Goal: Navigation & Orientation: Find specific page/section

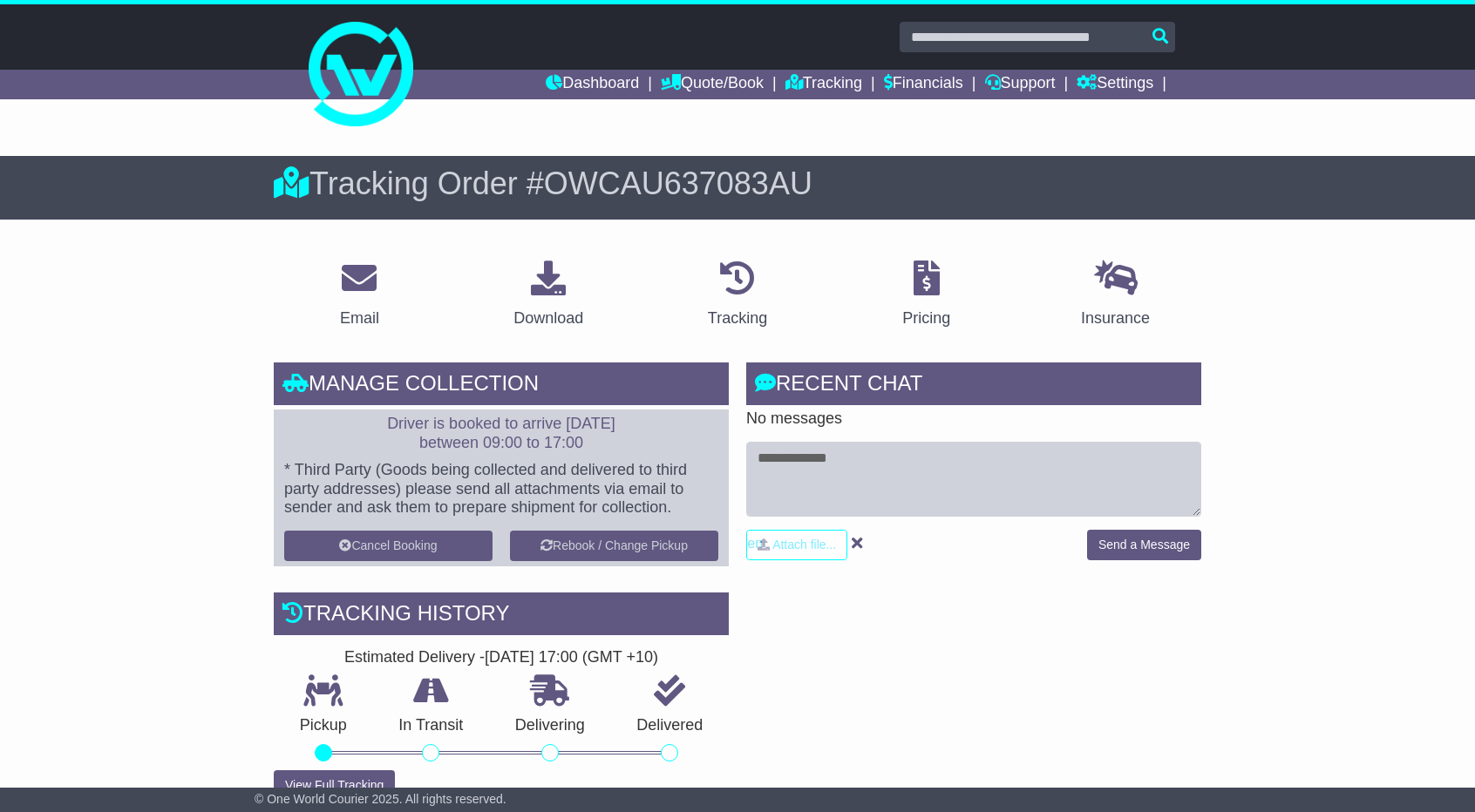
drag, startPoint x: 1284, startPoint y: 316, endPoint x: 1273, endPoint y: 310, distance: 12.5
click at [580, 82] on link "Dashboard" at bounding box center [592, 84] width 93 height 30
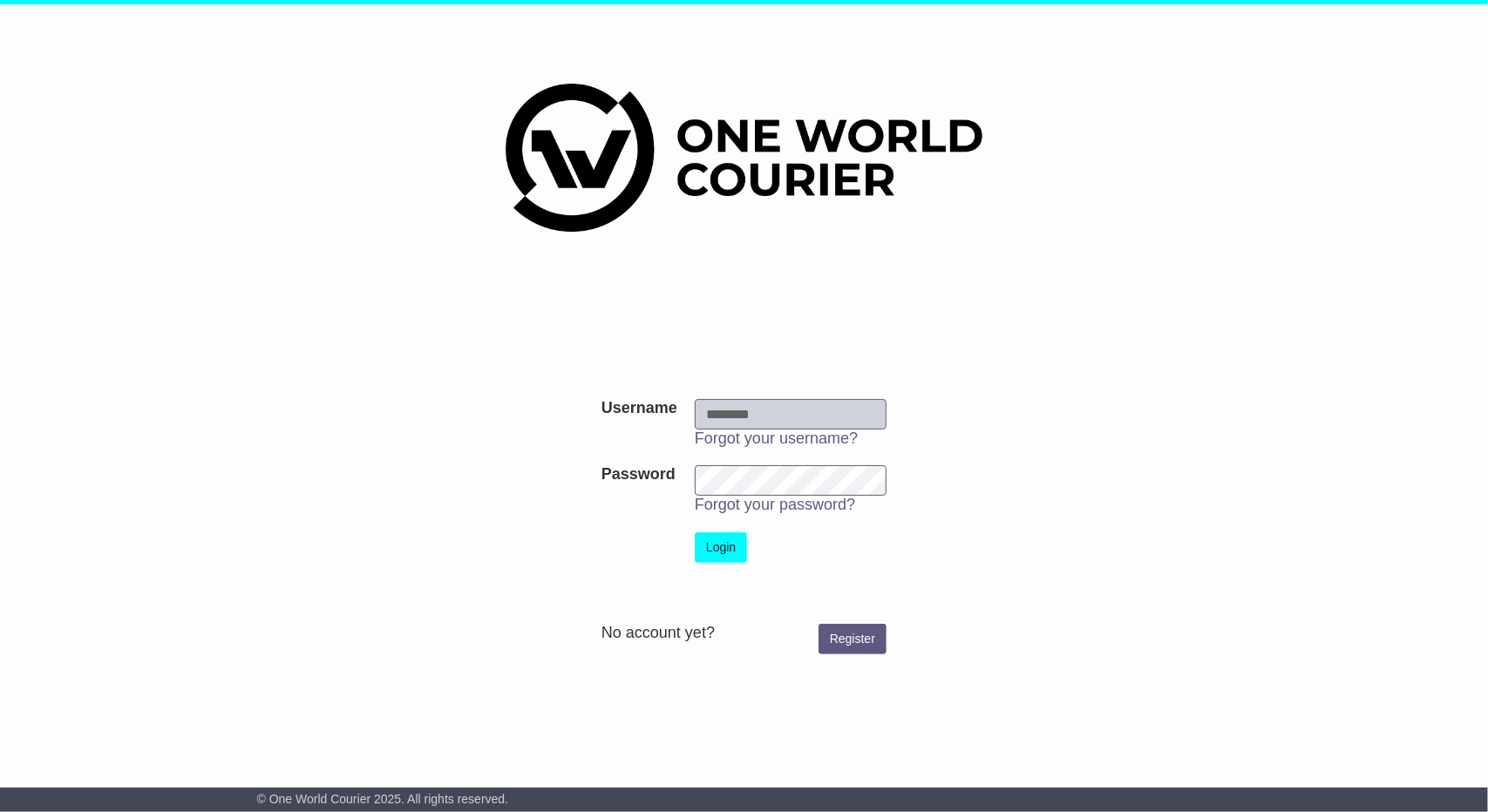
type input "**********"
click at [729, 535] on button "Login" at bounding box center [721, 548] width 52 height 31
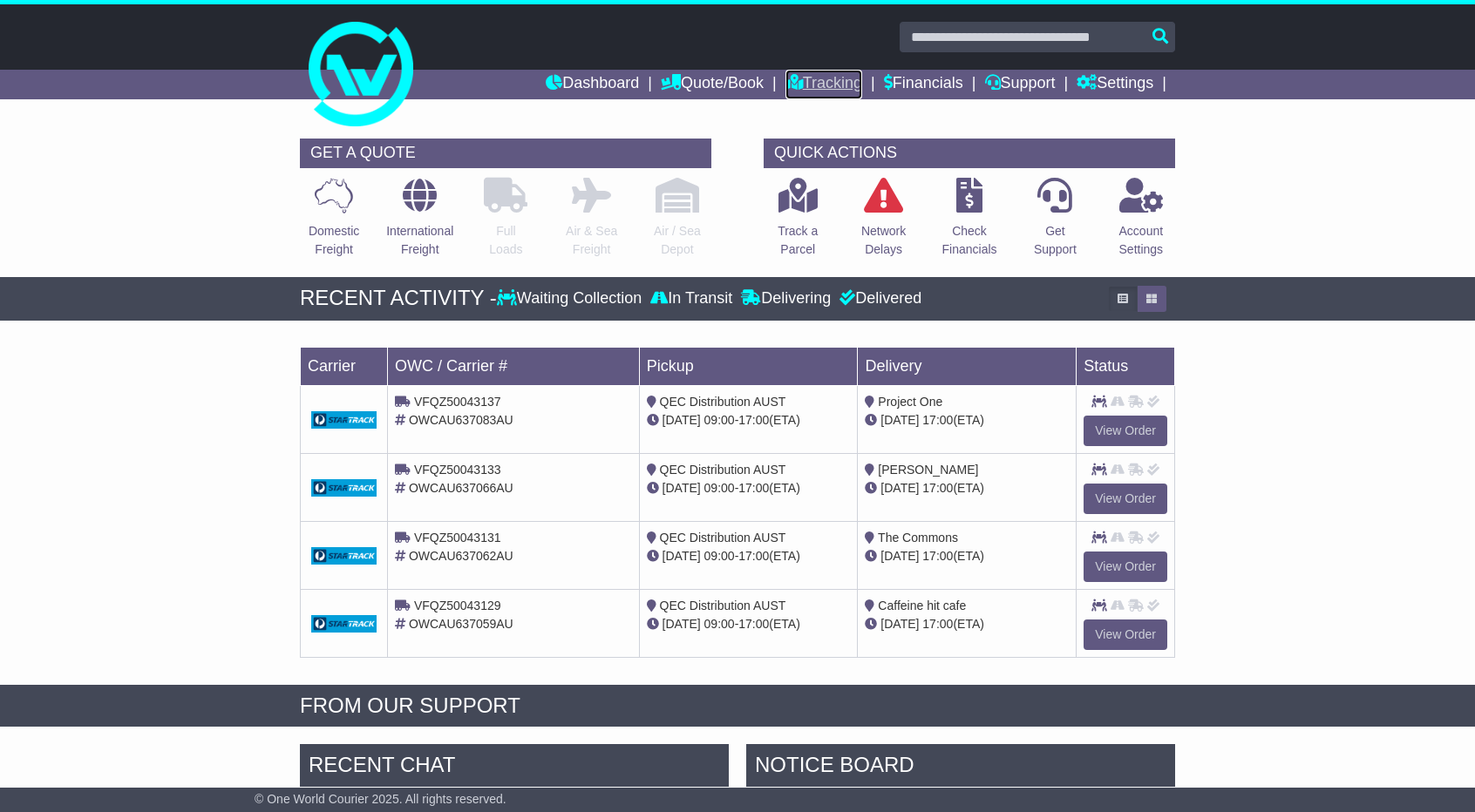
click at [818, 83] on link "Tracking" at bounding box center [823, 84] width 77 height 30
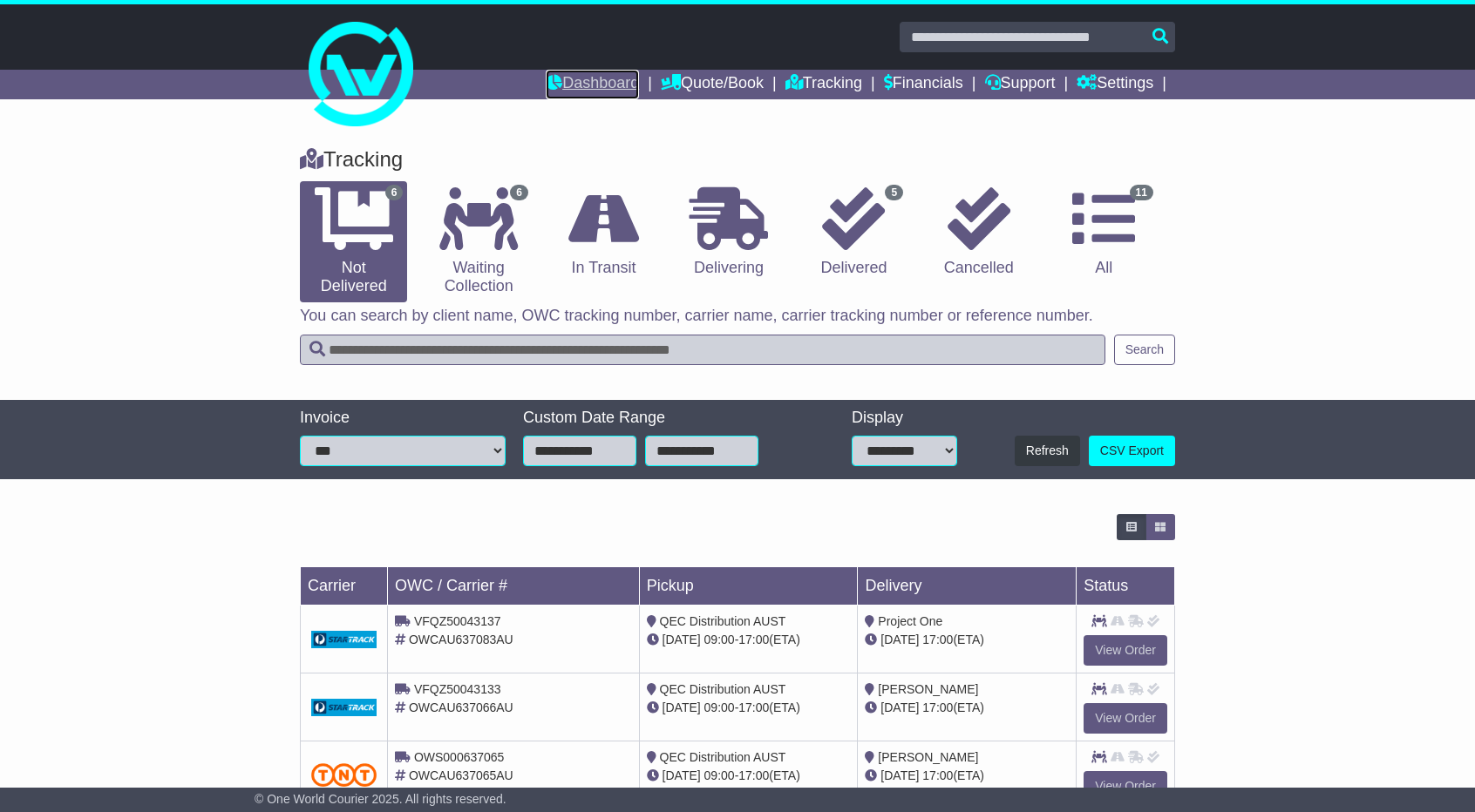
click at [595, 88] on link "Dashboard" at bounding box center [592, 84] width 93 height 30
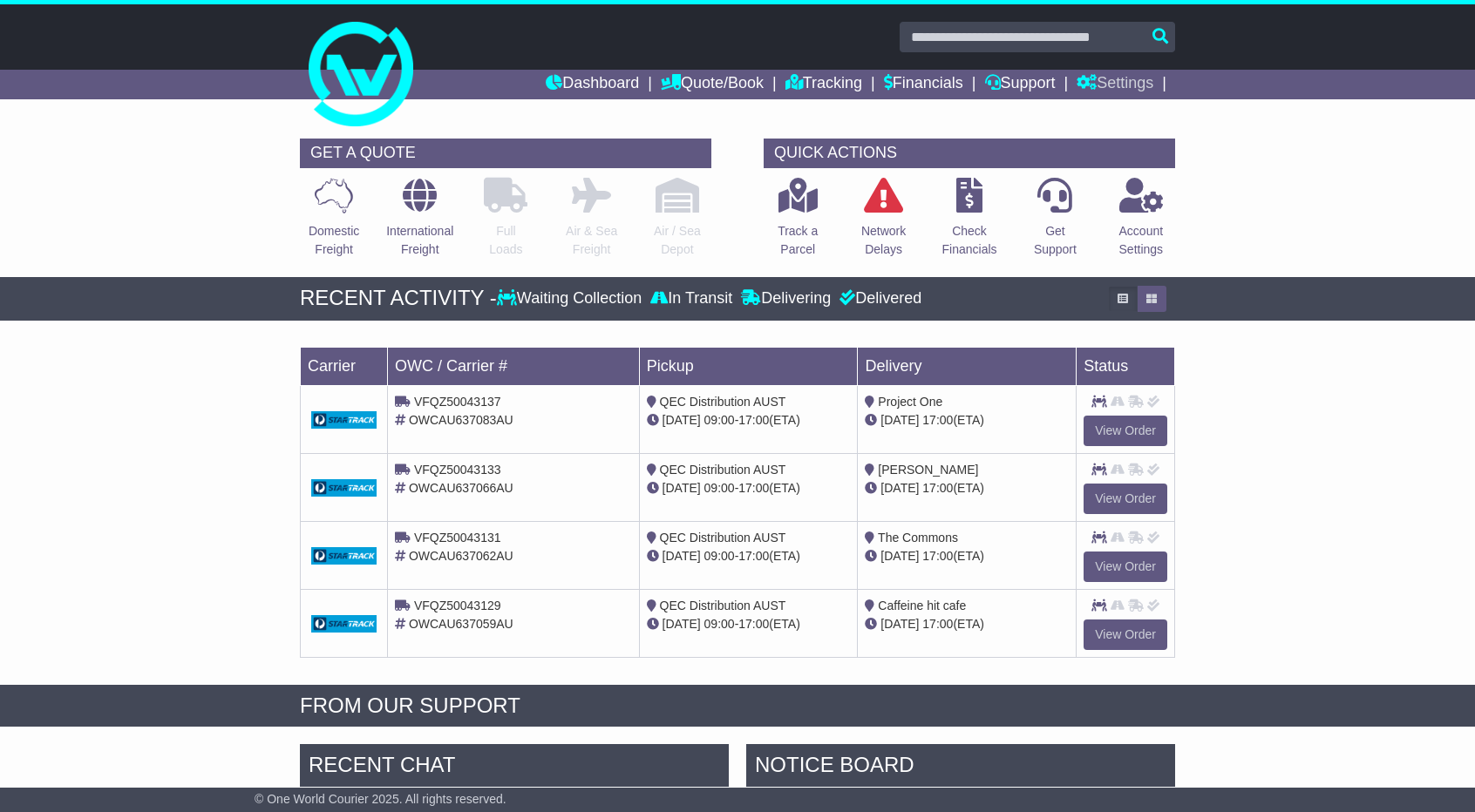
click at [1130, 87] on link "Settings" at bounding box center [1115, 84] width 77 height 30
click at [1115, 115] on link "Settings" at bounding box center [1146, 114] width 138 height 19
